Goal: Task Accomplishment & Management: Complete application form

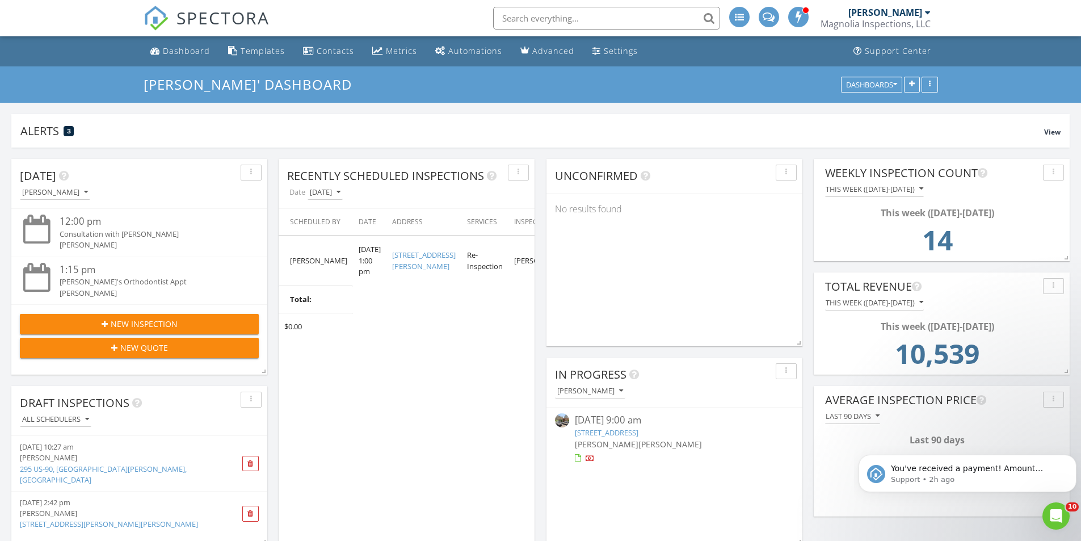
scroll to position [170, 0]
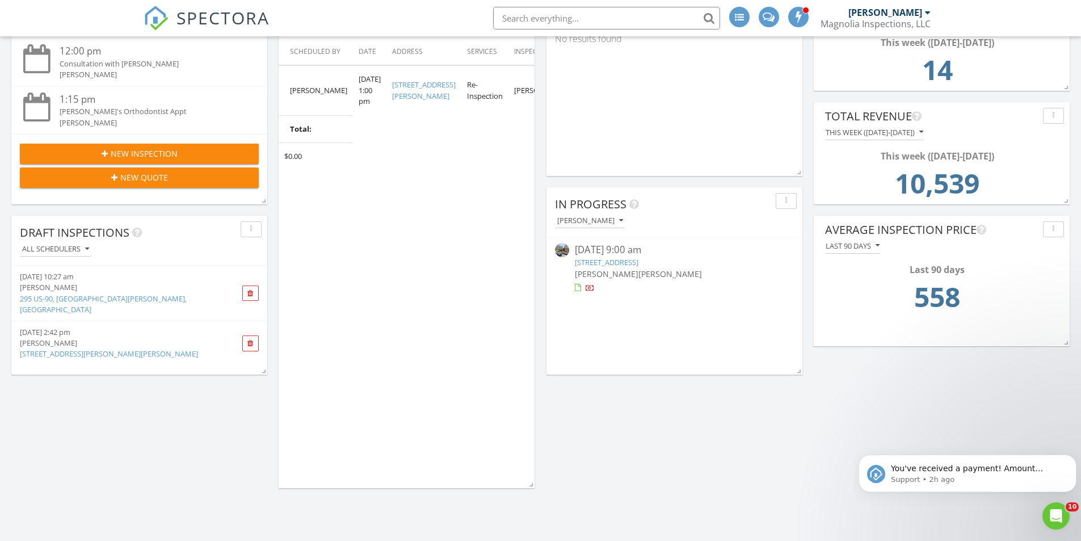
click at [79, 348] on link "124 Riley Dr, Jackson, MS" at bounding box center [109, 353] width 178 height 10
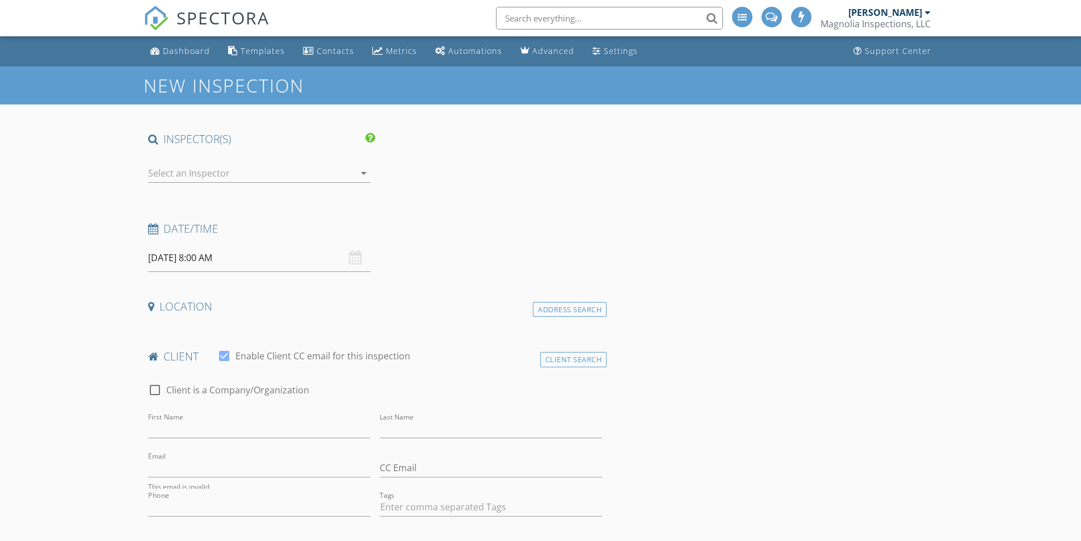
type input "Felix"
type input "Slater"
type input "newsouthchemical@yahoo.com"
type input "901-830-8875"
checkbox input "false"
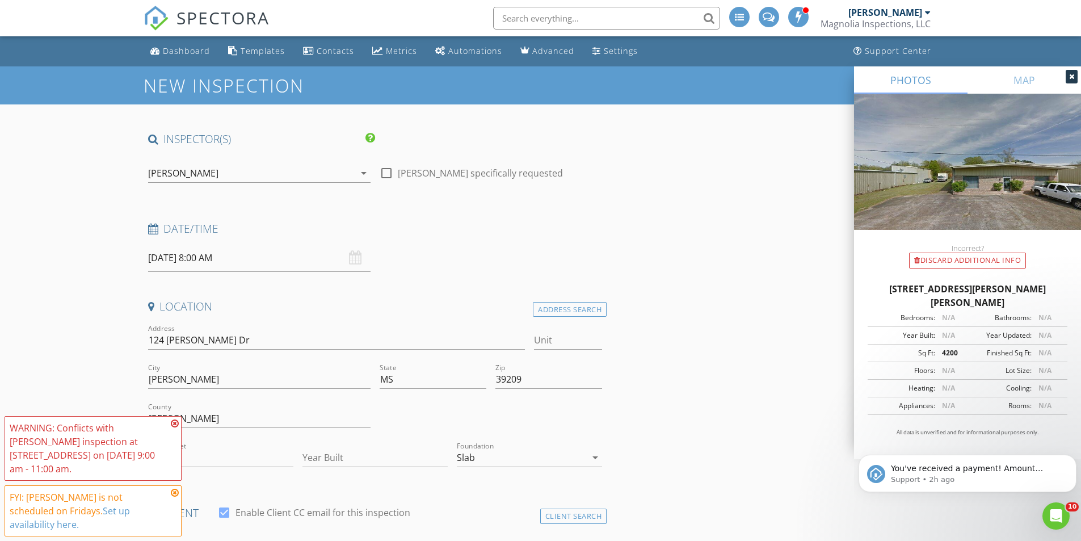
click at [173, 428] on icon at bounding box center [175, 423] width 8 height 9
click at [174, 497] on icon at bounding box center [175, 492] width 8 height 9
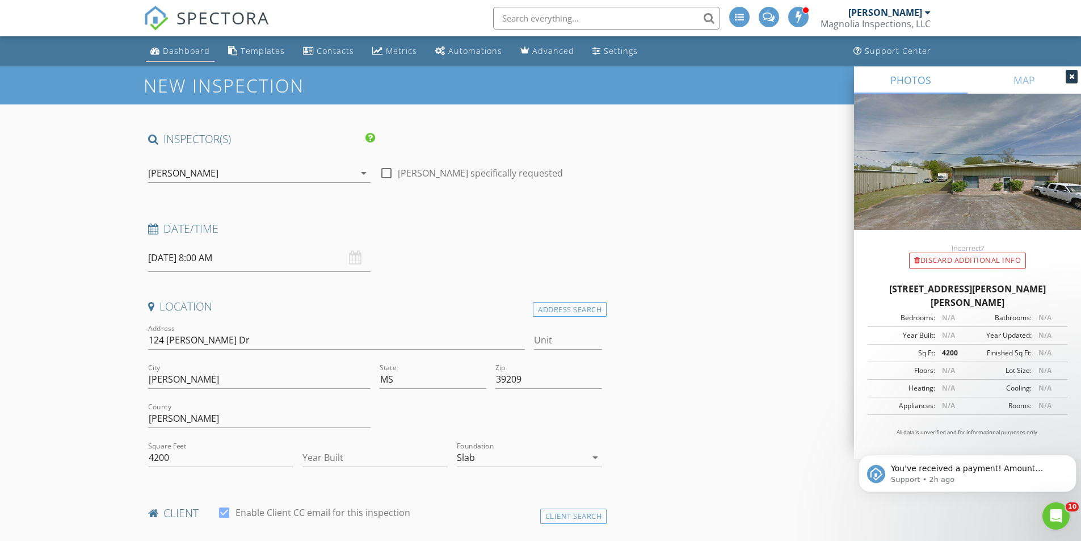
click at [175, 50] on div "Dashboard" at bounding box center [186, 50] width 47 height 11
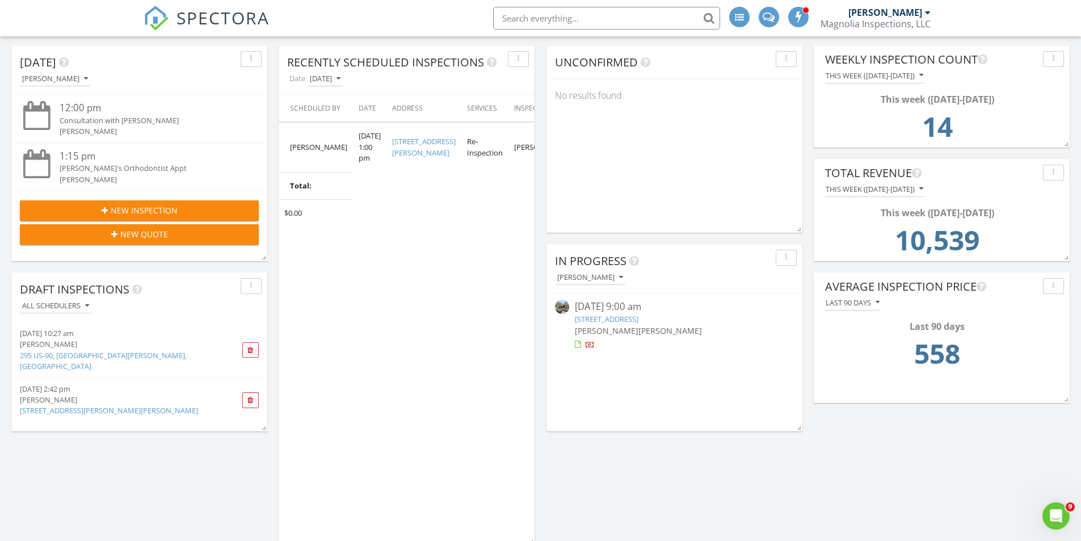
click at [96, 353] on link "295 US-90, [GEOGRAPHIC_DATA][PERSON_NAME], [GEOGRAPHIC_DATA]" at bounding box center [103, 360] width 167 height 21
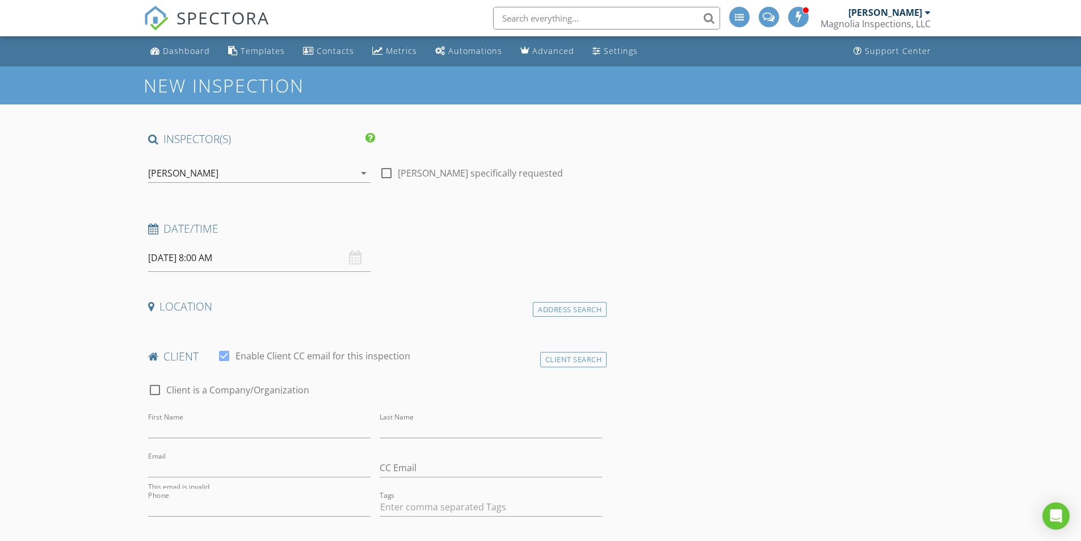
type input "Josh"
type input "King"
type input "Jking@gcc-fcu.com"
type input "228-346-3288"
checkbox input "false"
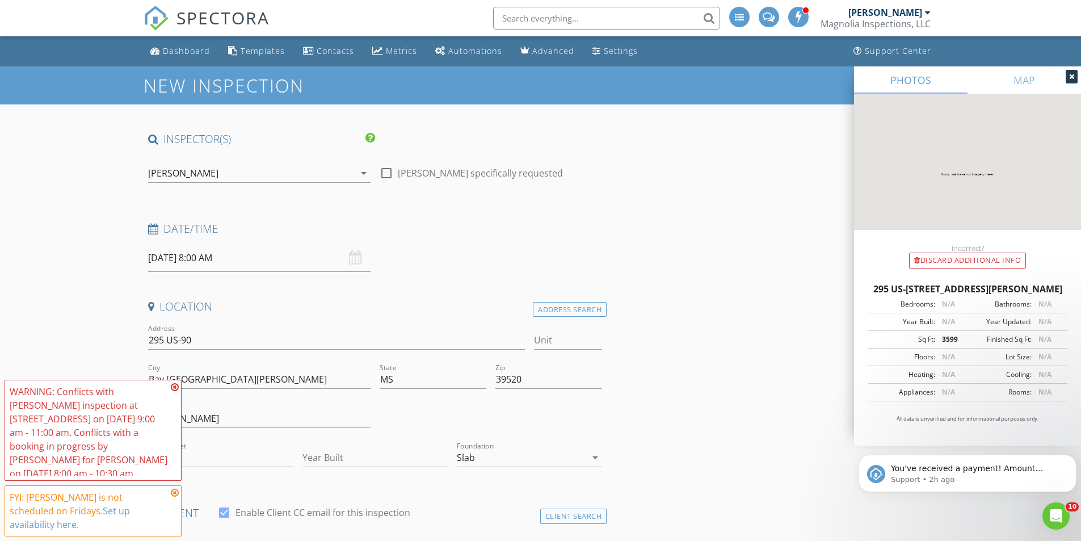
click at [175, 392] on icon at bounding box center [175, 386] width 8 height 9
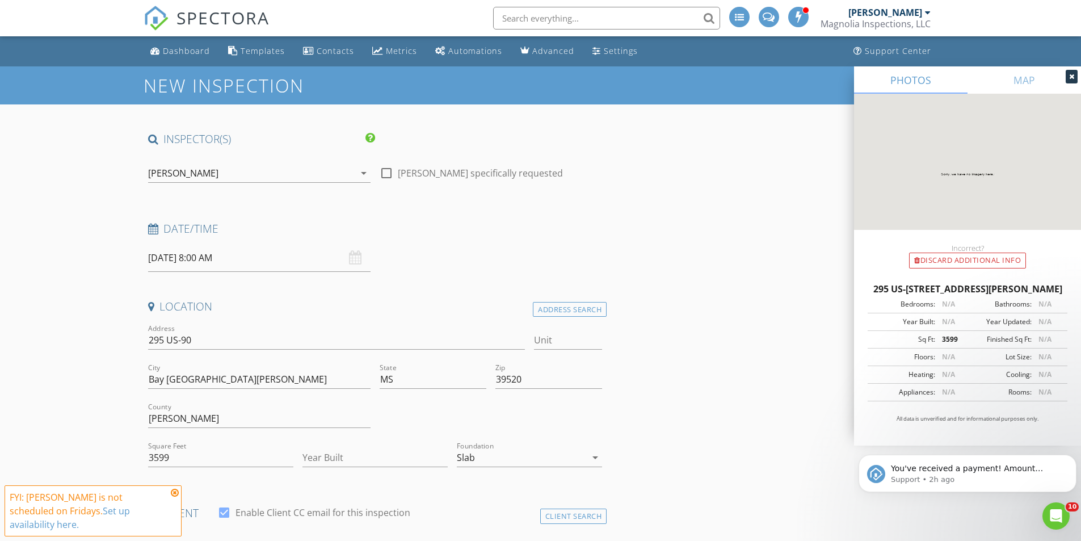
click at [173, 497] on icon at bounding box center [175, 492] width 8 height 9
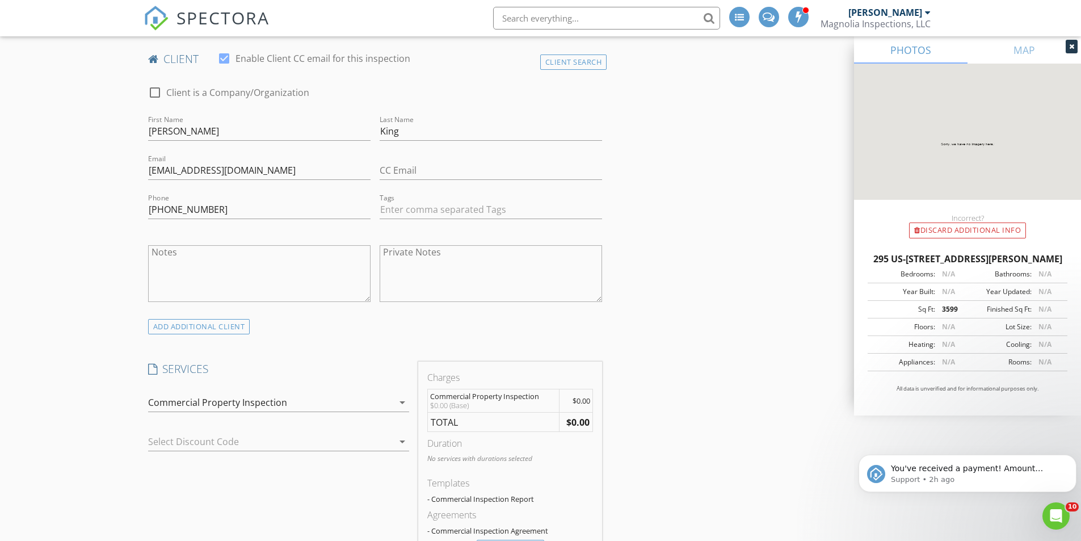
scroll to position [170, 0]
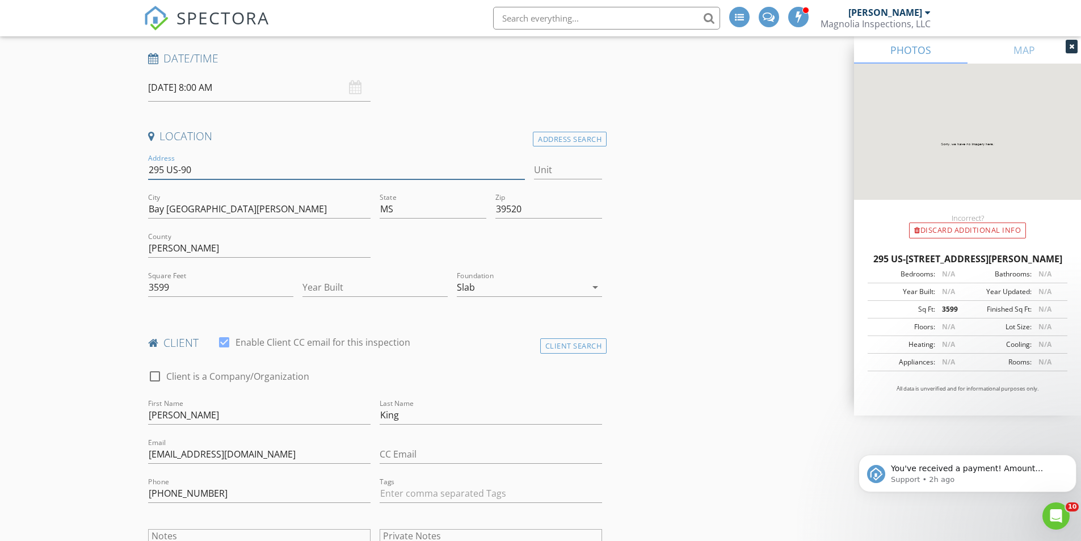
drag, startPoint x: 149, startPoint y: 169, endPoint x: 192, endPoint y: 169, distance: 42.6
click at [192, 169] on input "295 US-90" at bounding box center [336, 170] width 377 height 19
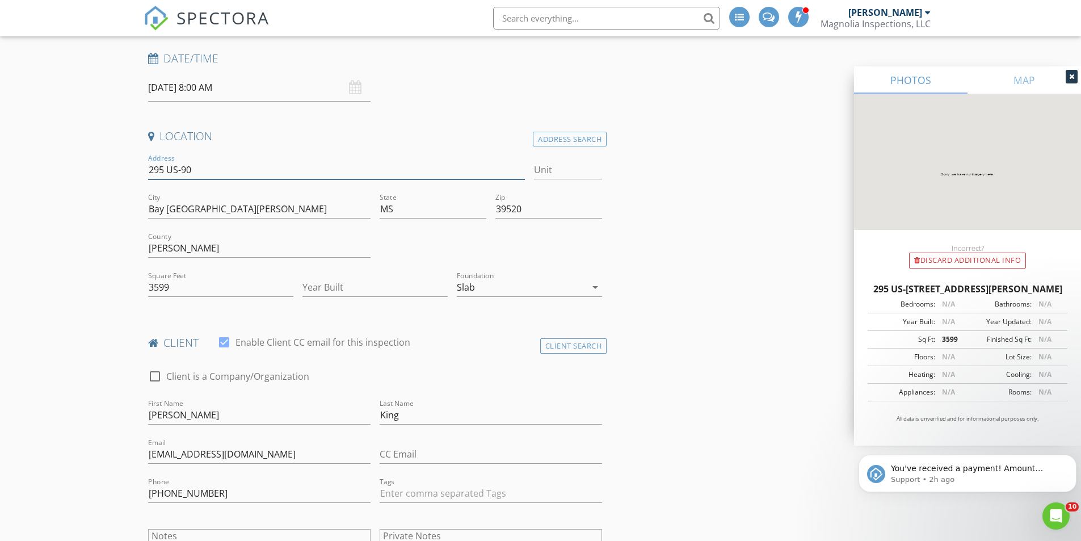
scroll to position [0, 0]
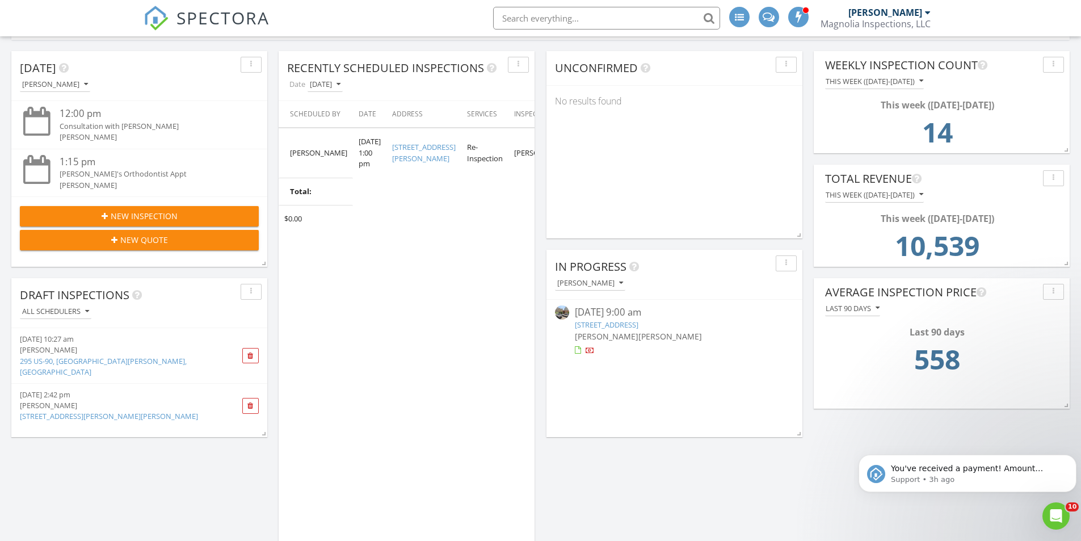
click at [98, 354] on div "Rebekah Welch" at bounding box center [119, 349] width 199 height 11
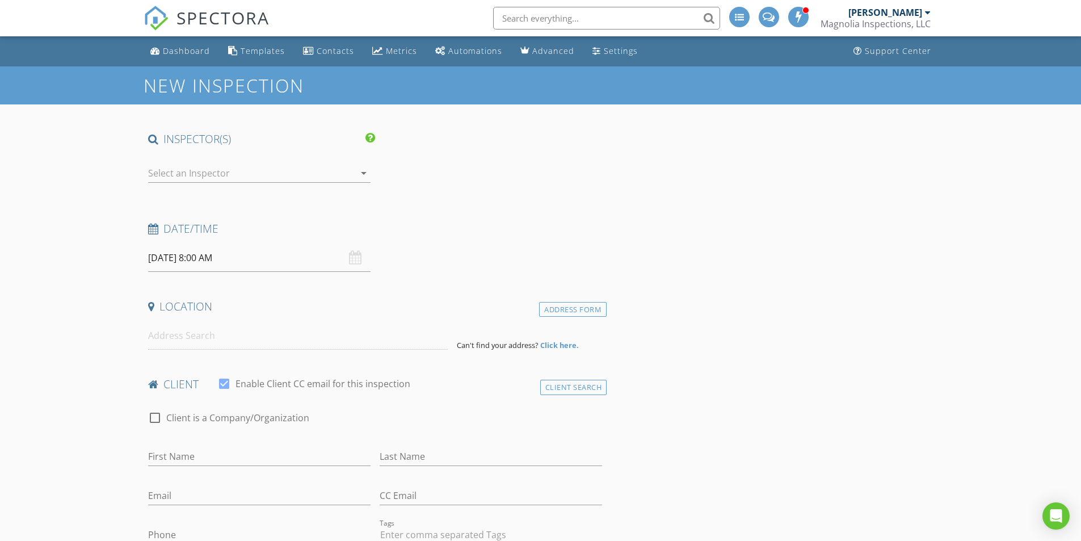
type input "[PERSON_NAME]"
type input "King"
type input "[EMAIL_ADDRESS][DOMAIN_NAME]"
type input "[PHONE_NUMBER]"
checkbox input "false"
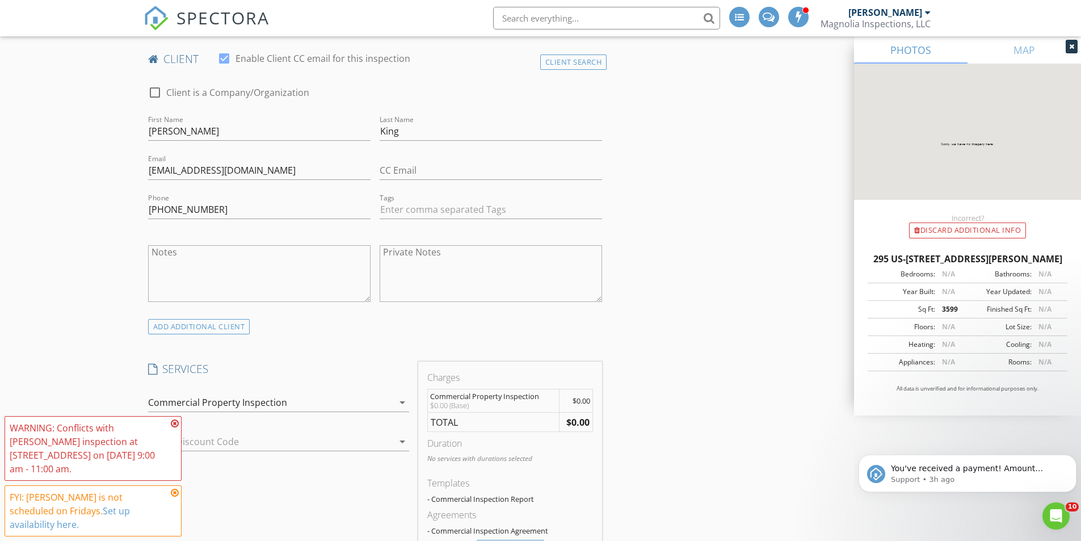
click at [171, 428] on icon at bounding box center [175, 423] width 8 height 9
click at [175, 497] on icon at bounding box center [175, 492] width 8 height 9
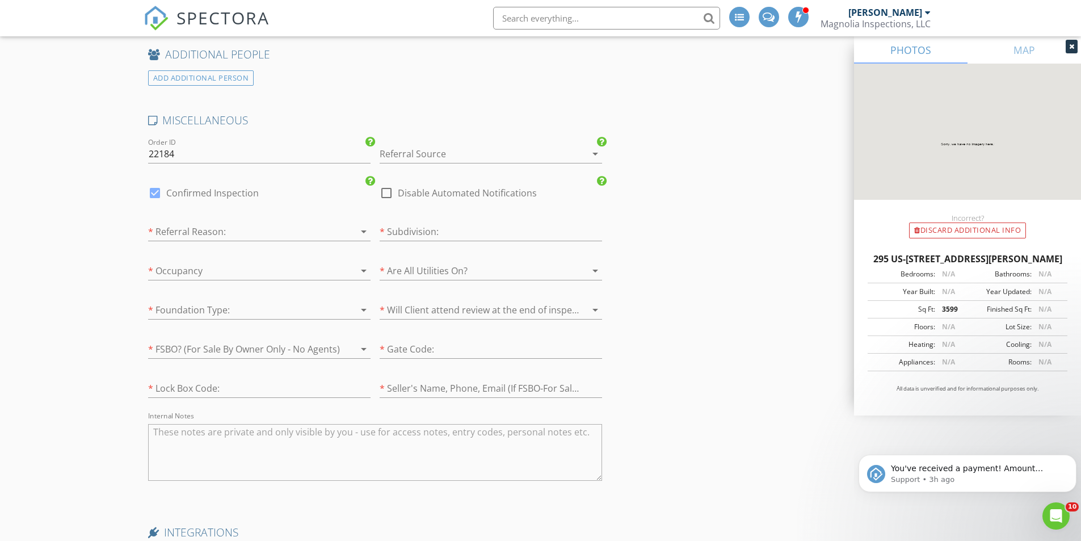
scroll to position [1702, 0]
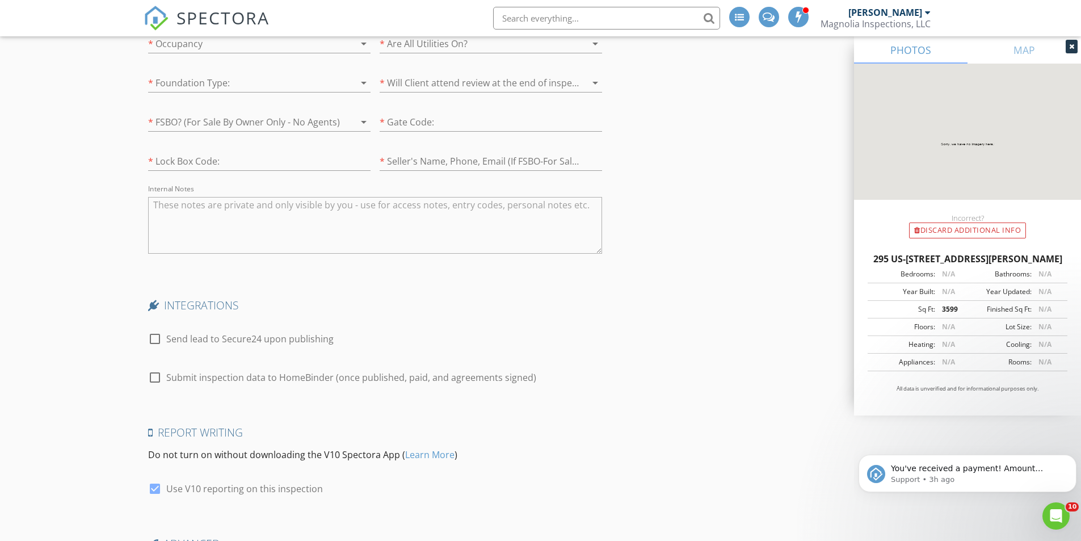
click at [213, 218] on textarea "Internal Notes" at bounding box center [375, 225] width 455 height 57
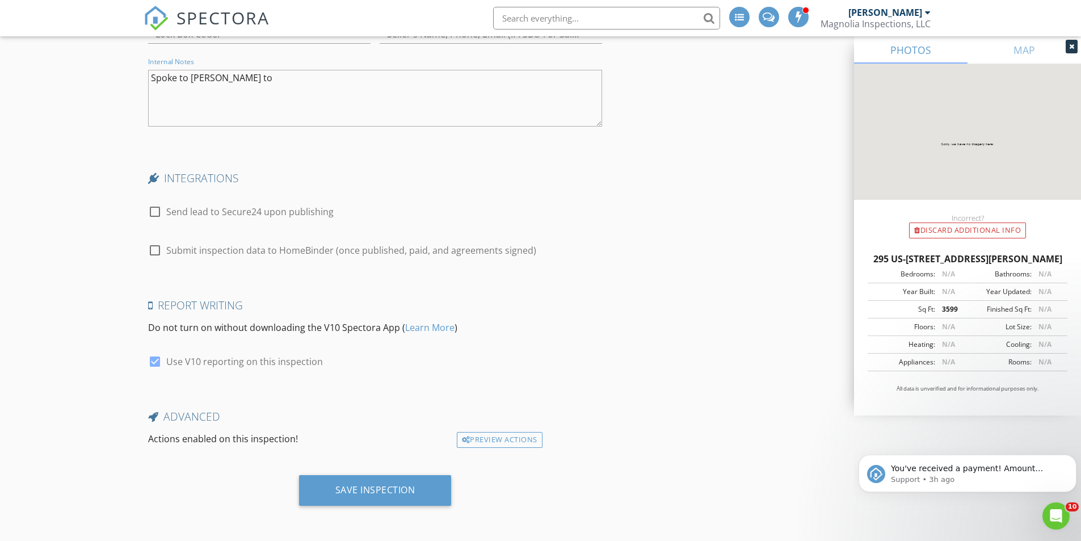
scroll to position [1603, 0]
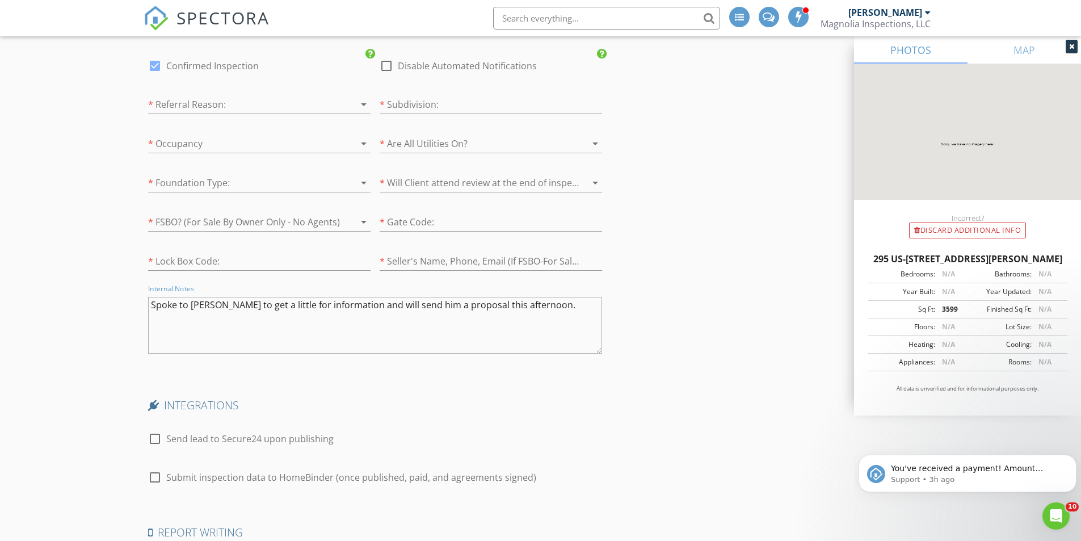
type textarea "Spoke to Josh to get a little for information and will send him a proposal this…"
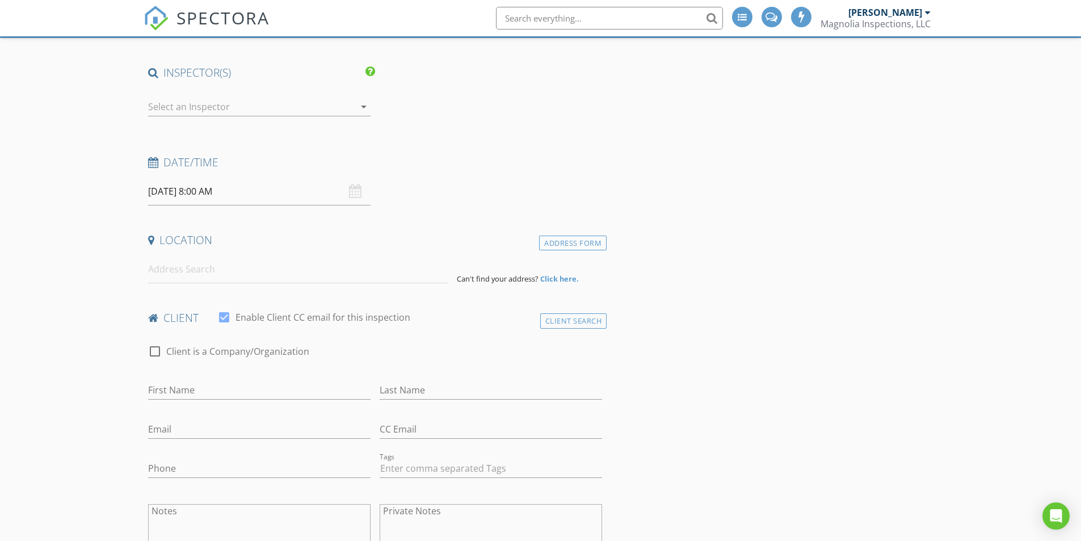
type input "[PERSON_NAME]"
type input "King"
type input "[EMAIL_ADDRESS][DOMAIN_NAME]"
type input "[PHONE_NUMBER]"
checkbox input "false"
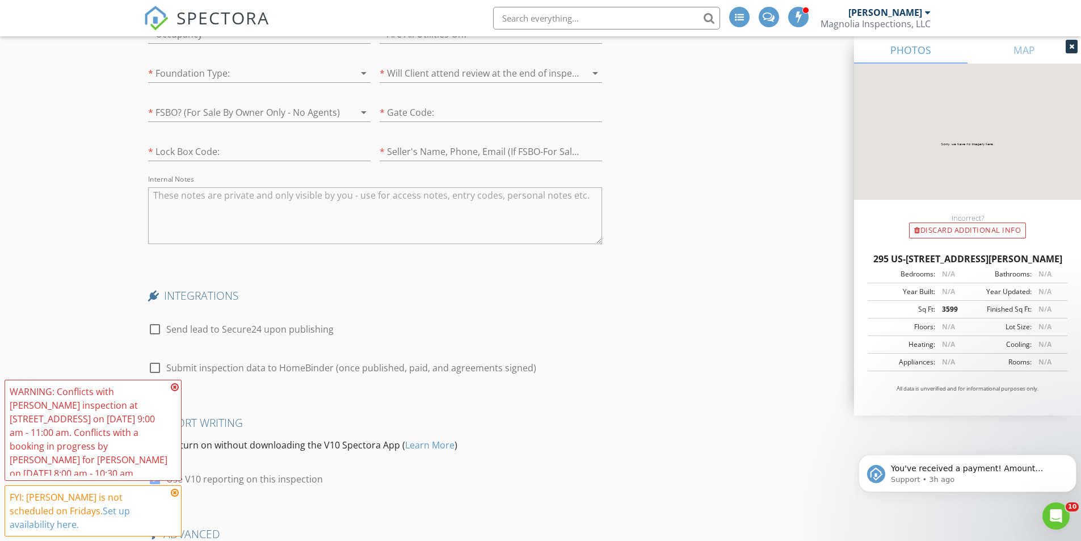
scroll to position [1830, 0]
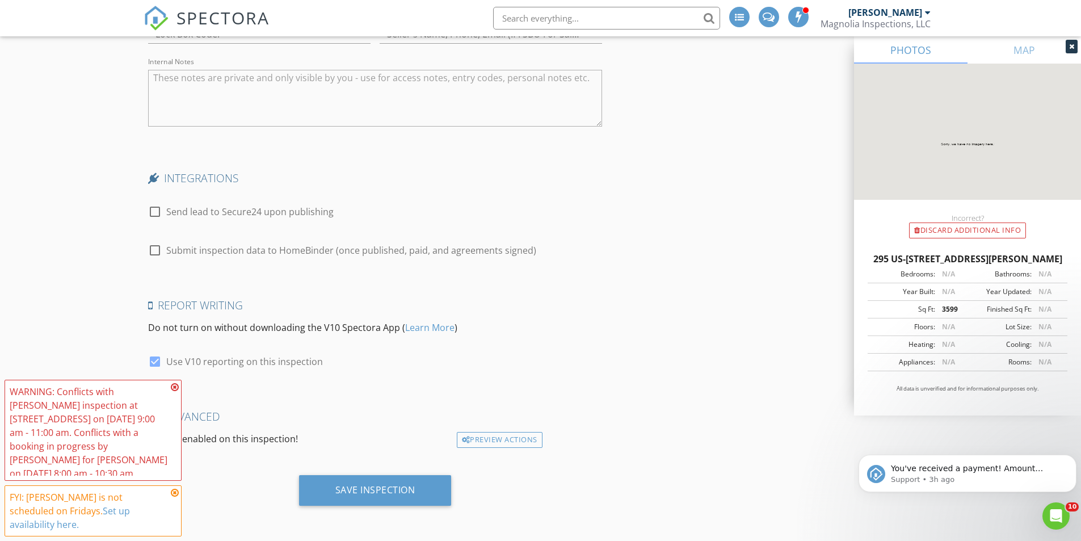
click at [174, 392] on icon at bounding box center [175, 386] width 8 height 9
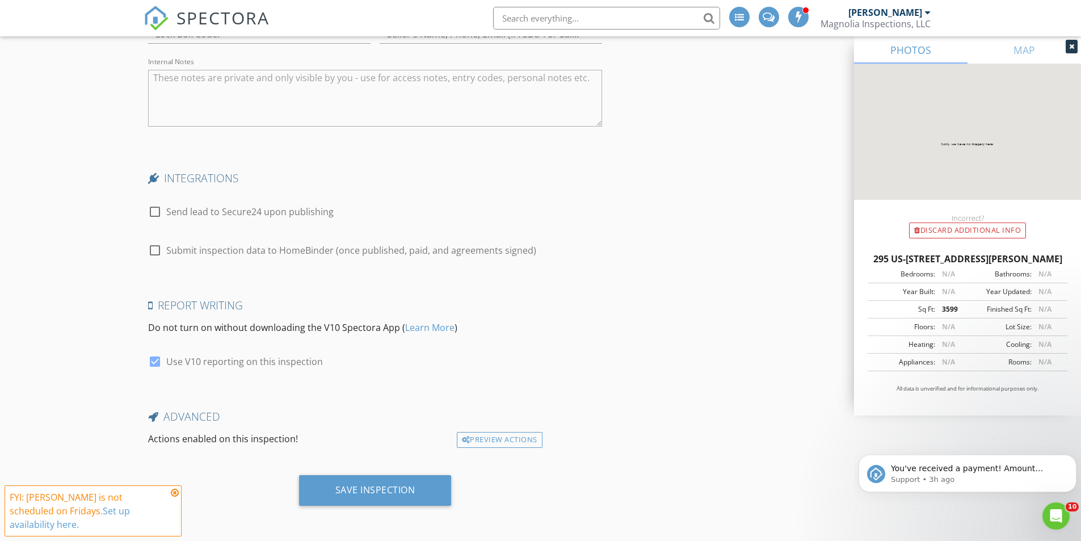
click at [173, 497] on icon at bounding box center [175, 492] width 8 height 9
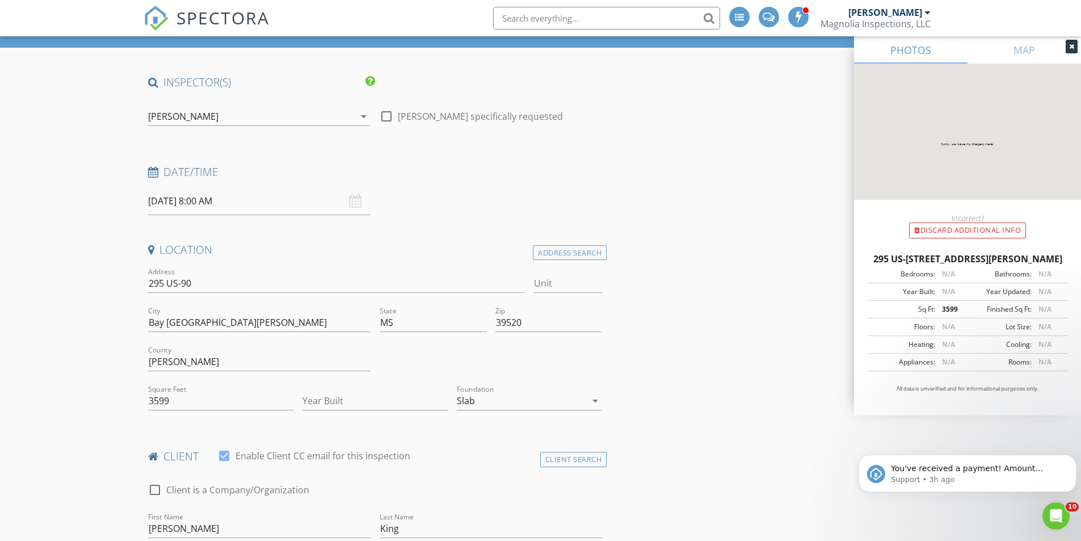
scroll to position [227, 0]
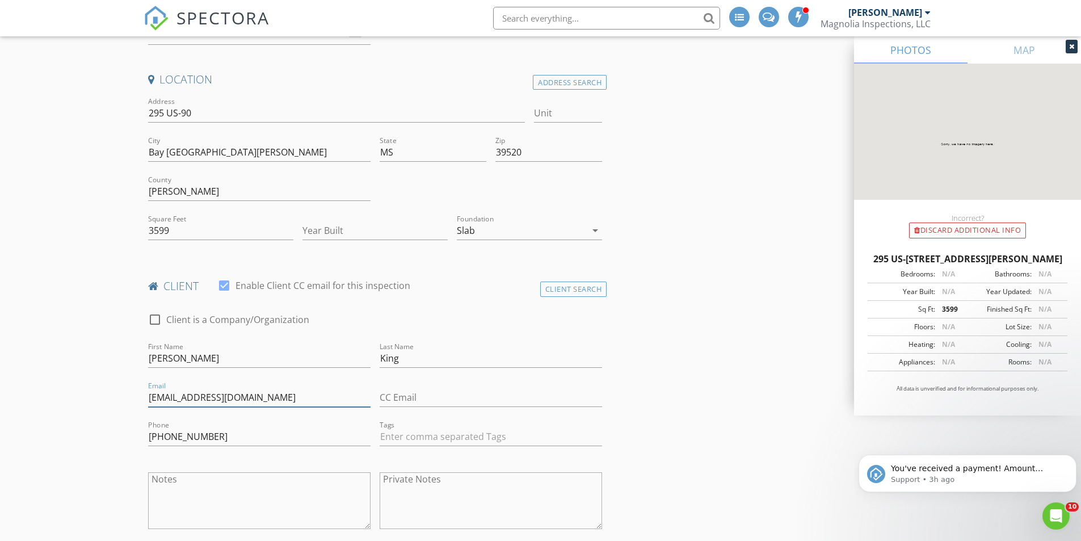
drag, startPoint x: 235, startPoint y: 400, endPoint x: 177, endPoint y: 405, distance: 58.1
click at [177, 405] on input "[EMAIL_ADDRESS][DOMAIN_NAME]" at bounding box center [259, 397] width 222 height 19
